Goal: Register for event/course

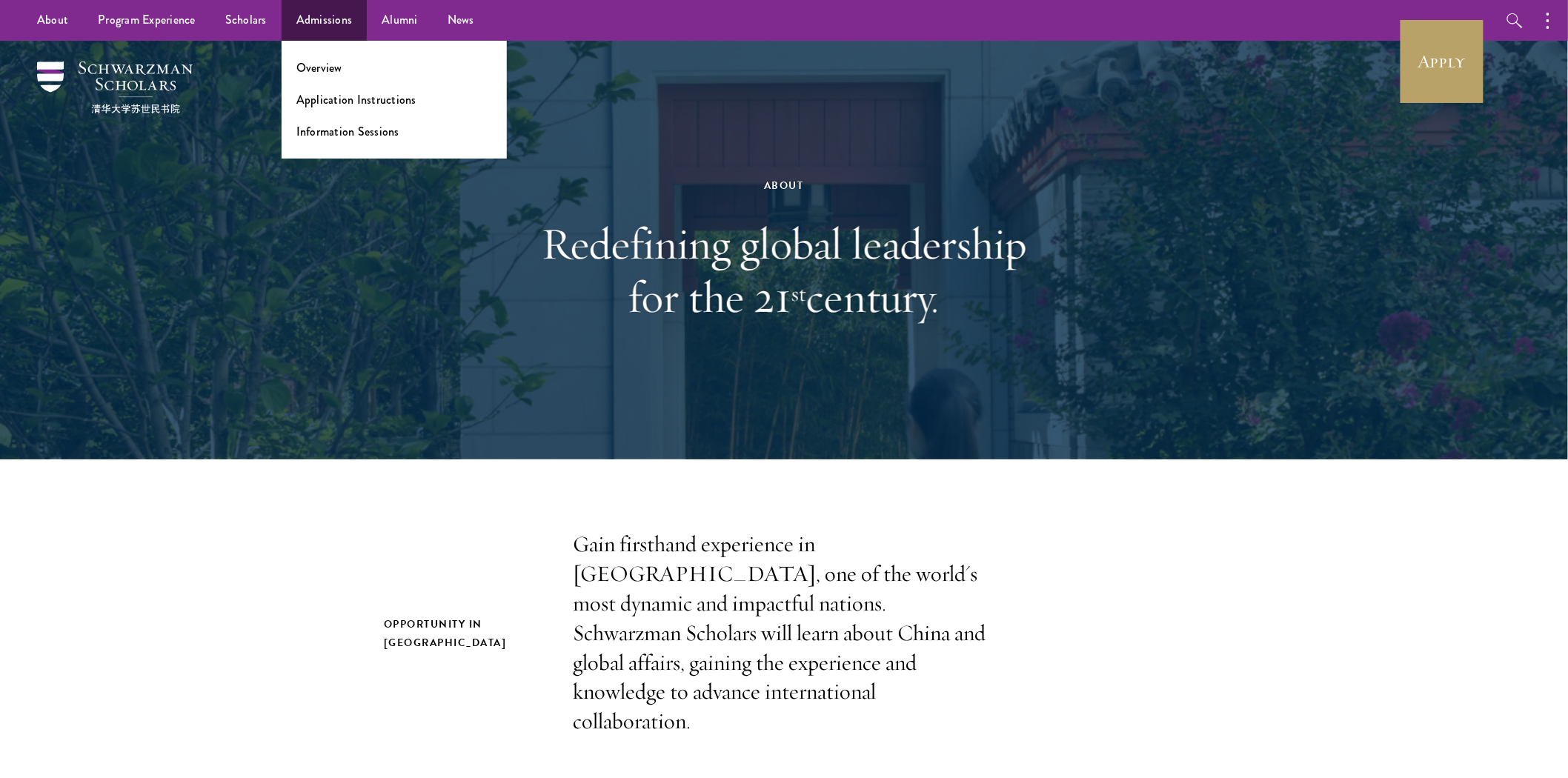
click at [337, 121] on ul "Overview Application Instructions Information Sessions" at bounding box center [394, 100] width 225 height 118
click at [337, 123] on link "Information Sessions" at bounding box center [348, 131] width 103 height 17
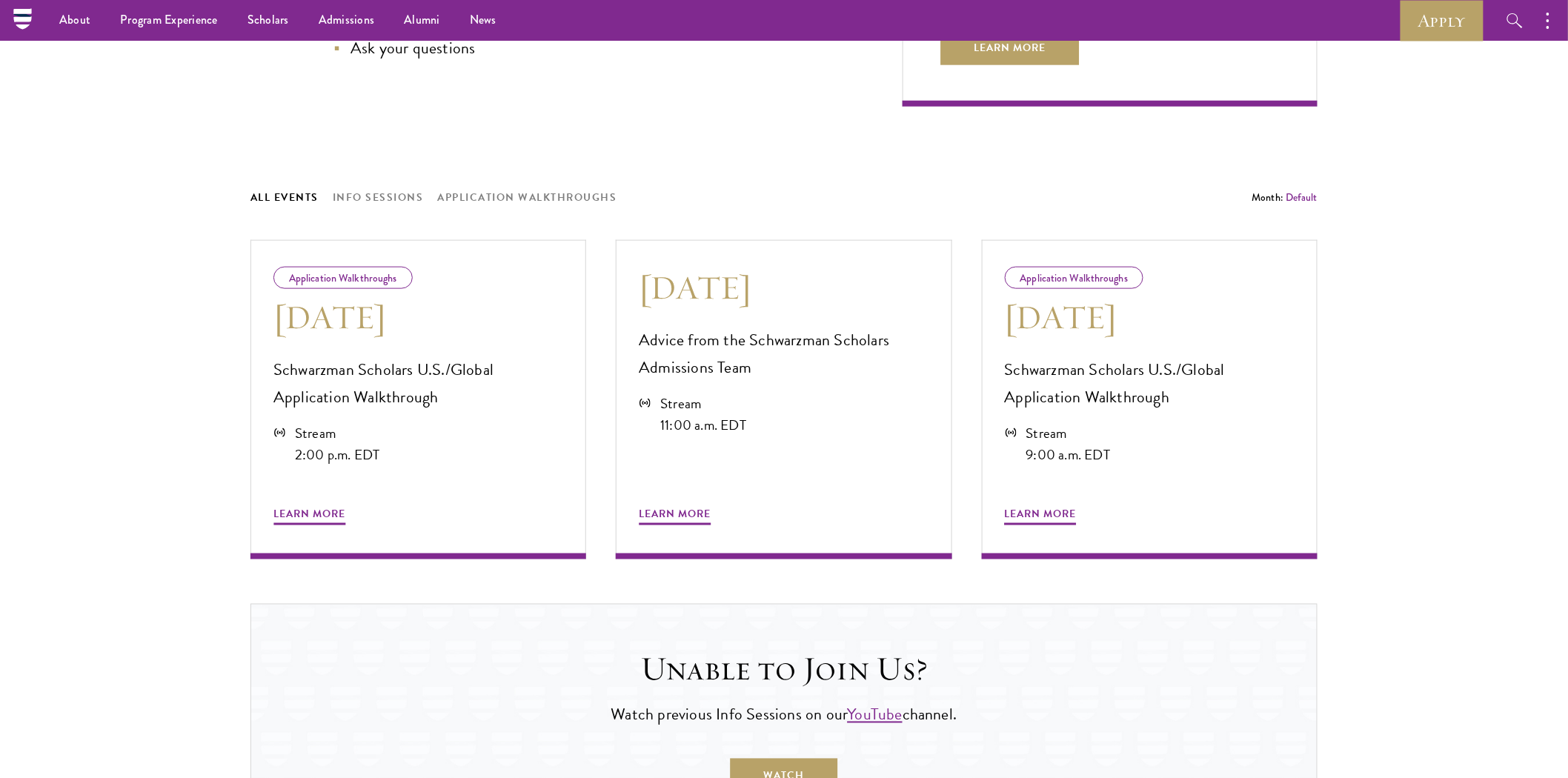
scroll to position [576, 0]
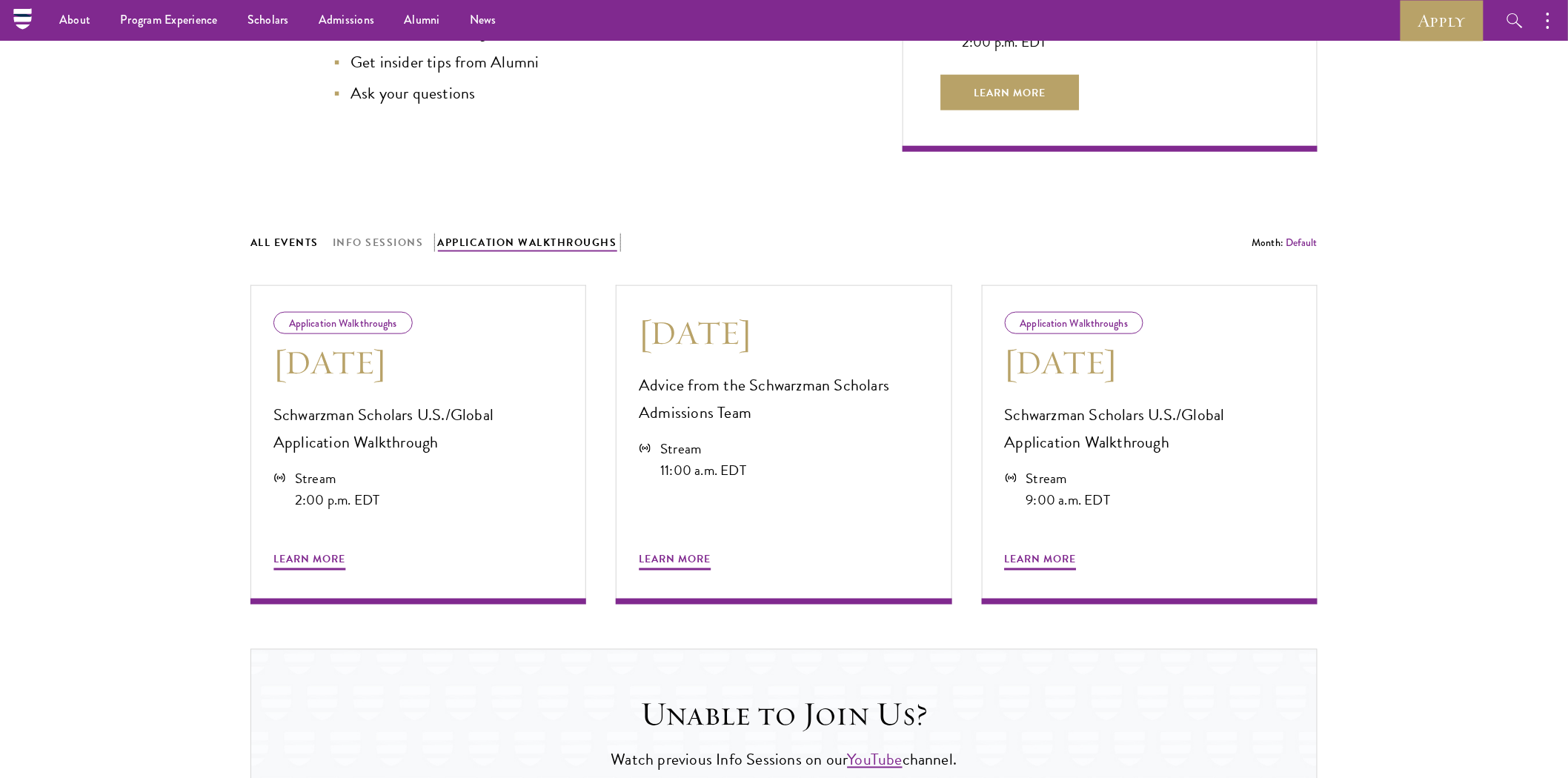
click at [509, 242] on button "Application Walkthroughs" at bounding box center [527, 243] width 180 height 19
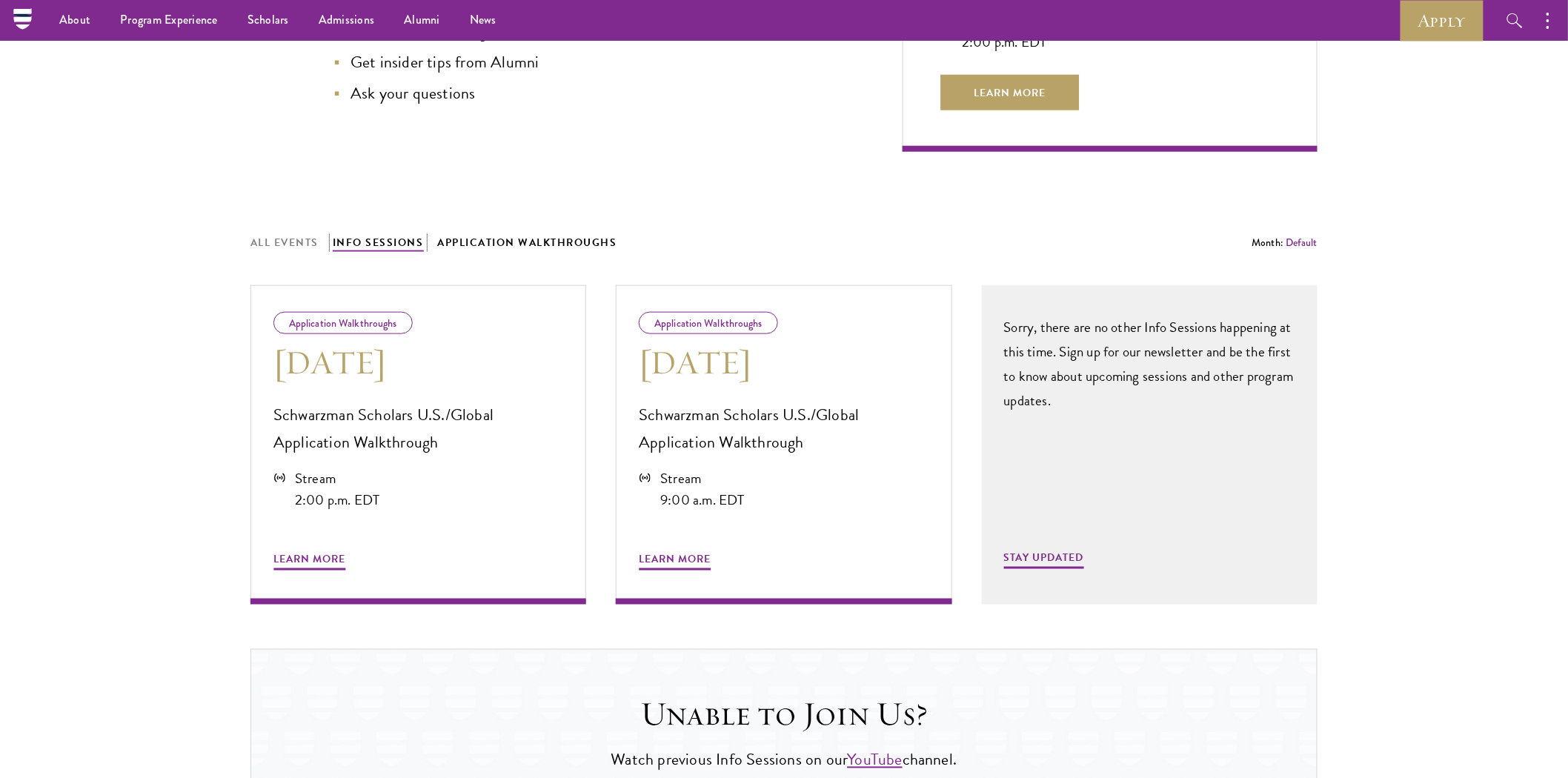
click at [386, 245] on button "Info Sessions" at bounding box center [378, 243] width 91 height 19
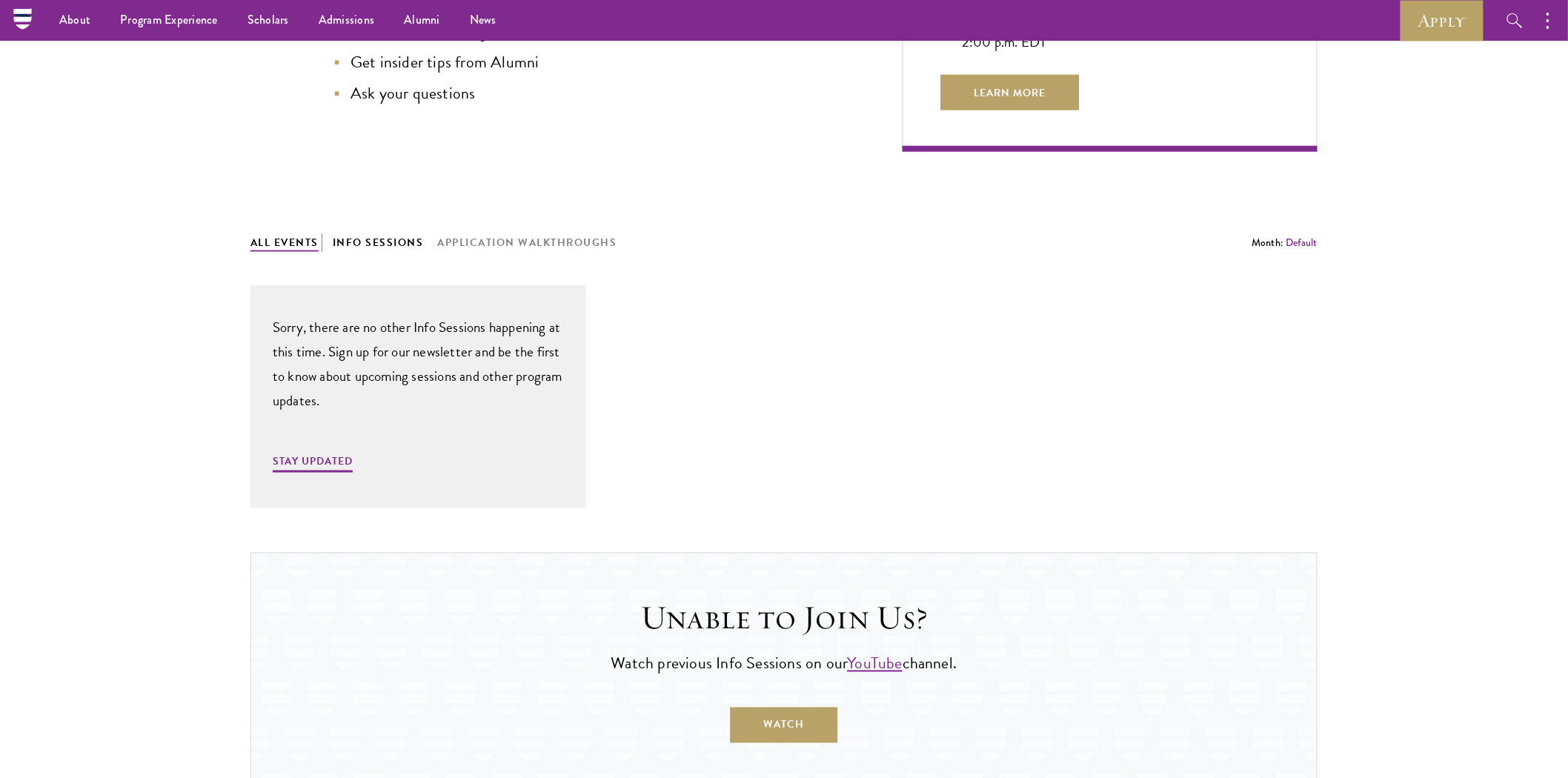
click at [298, 244] on button "All Events" at bounding box center [284, 243] width 68 height 19
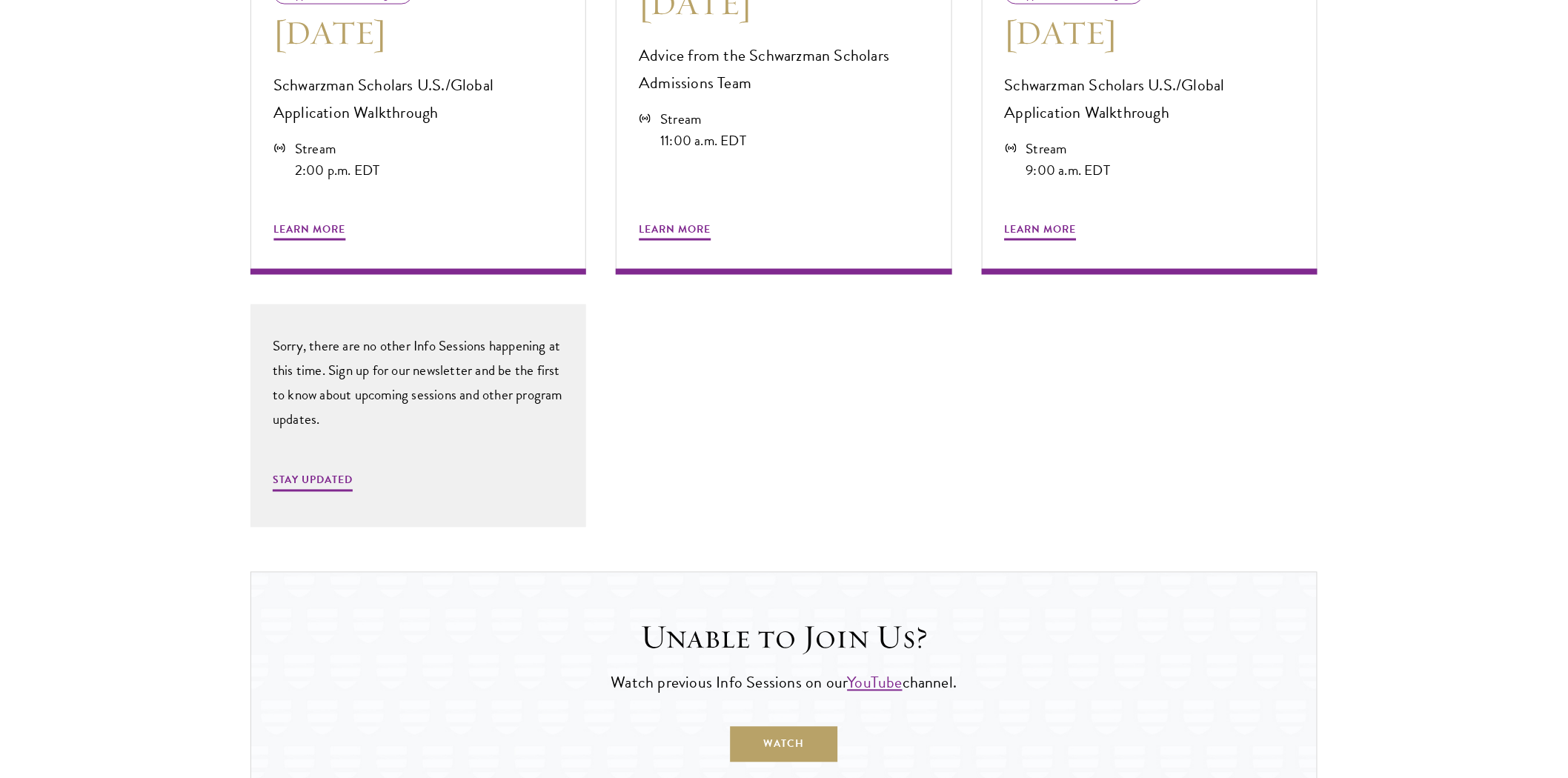
click at [198, 283] on section "About Our Virtual Info Sessions Register for our upcoming Info Sessions to lear…" at bounding box center [784, 146] width 1568 height 1346
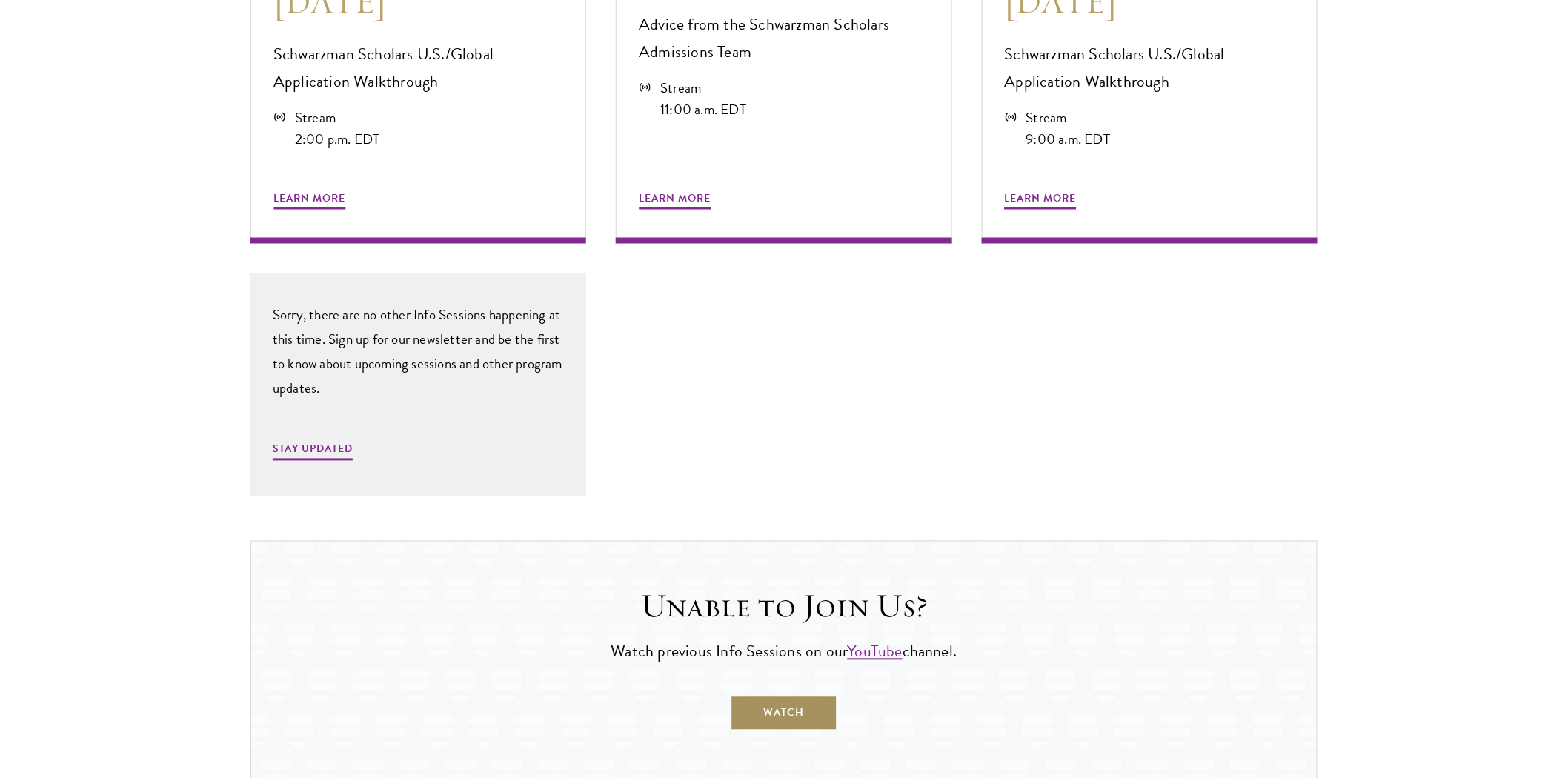
scroll to position [1153, 0]
